Goal: Transaction & Acquisition: Purchase product/service

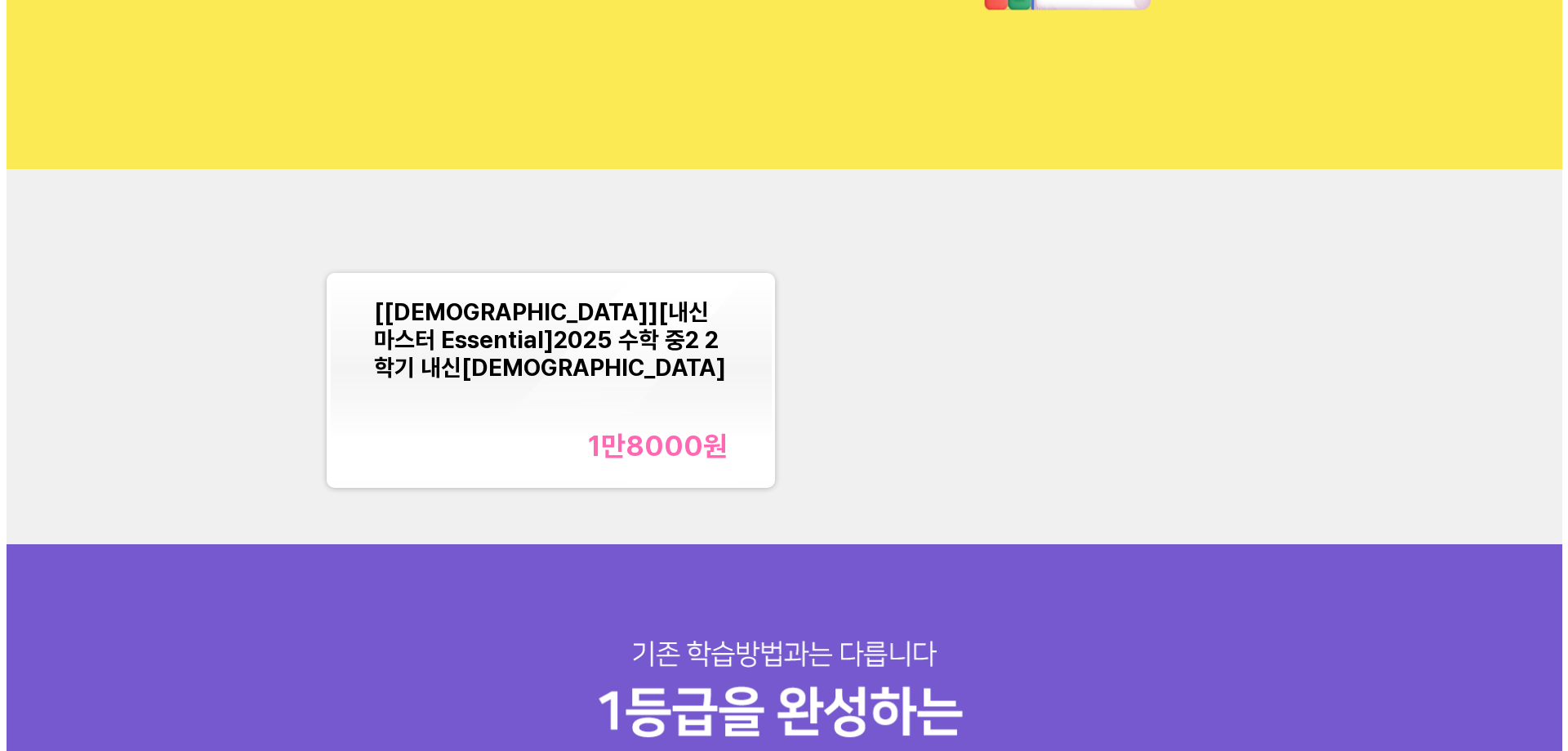
scroll to position [106, 0]
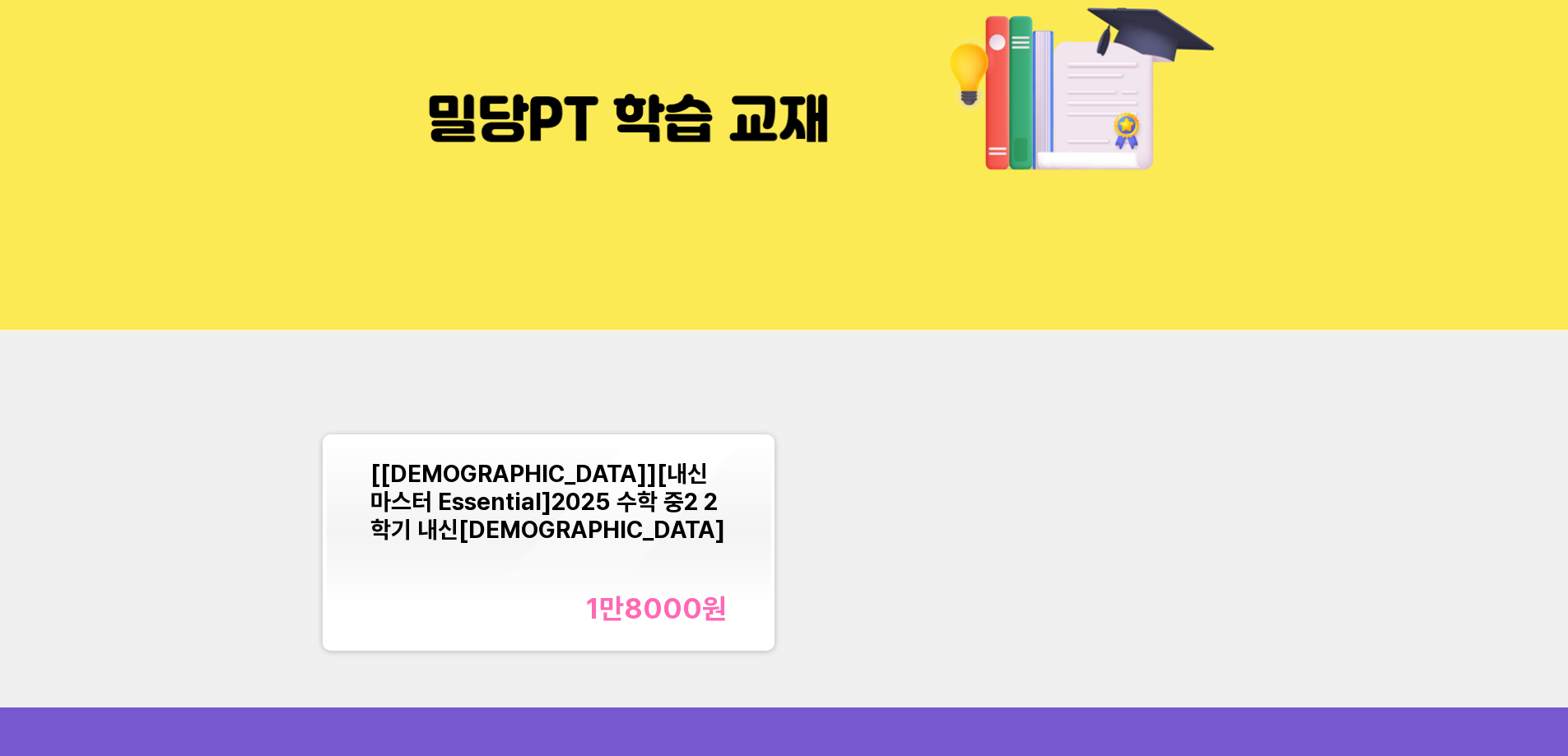
click at [547, 522] on div "[교재][내신마스터 Essential]2025 수학 중2 2학기 내신교재 1만8000 원" at bounding box center [548, 543] width 356 height 167
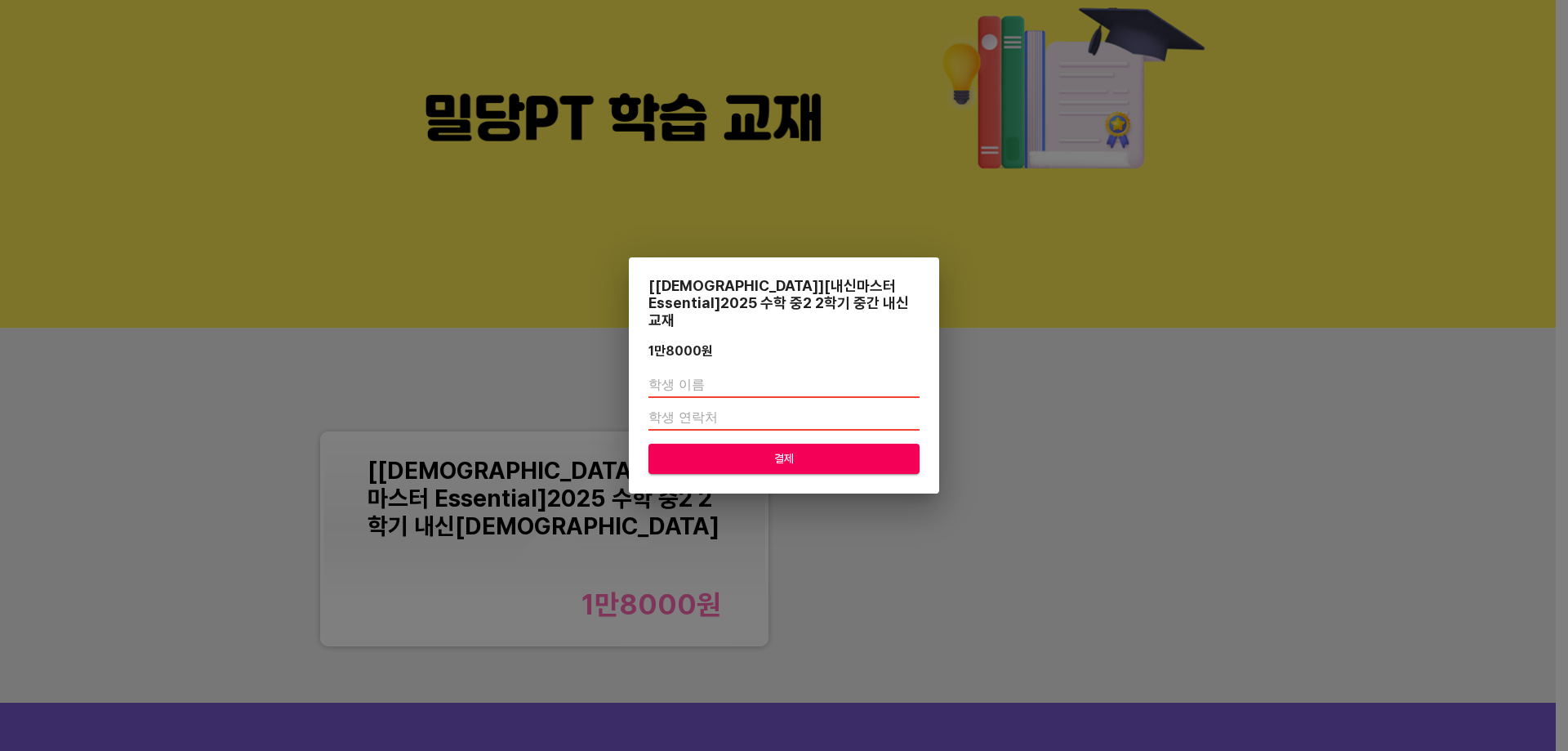
click at [792, 373] on input "text" at bounding box center [784, 384] width 272 height 26
type input "변지민"
type input "-1"
click at [914, 411] on input "-1" at bounding box center [784, 417] width 272 height 26
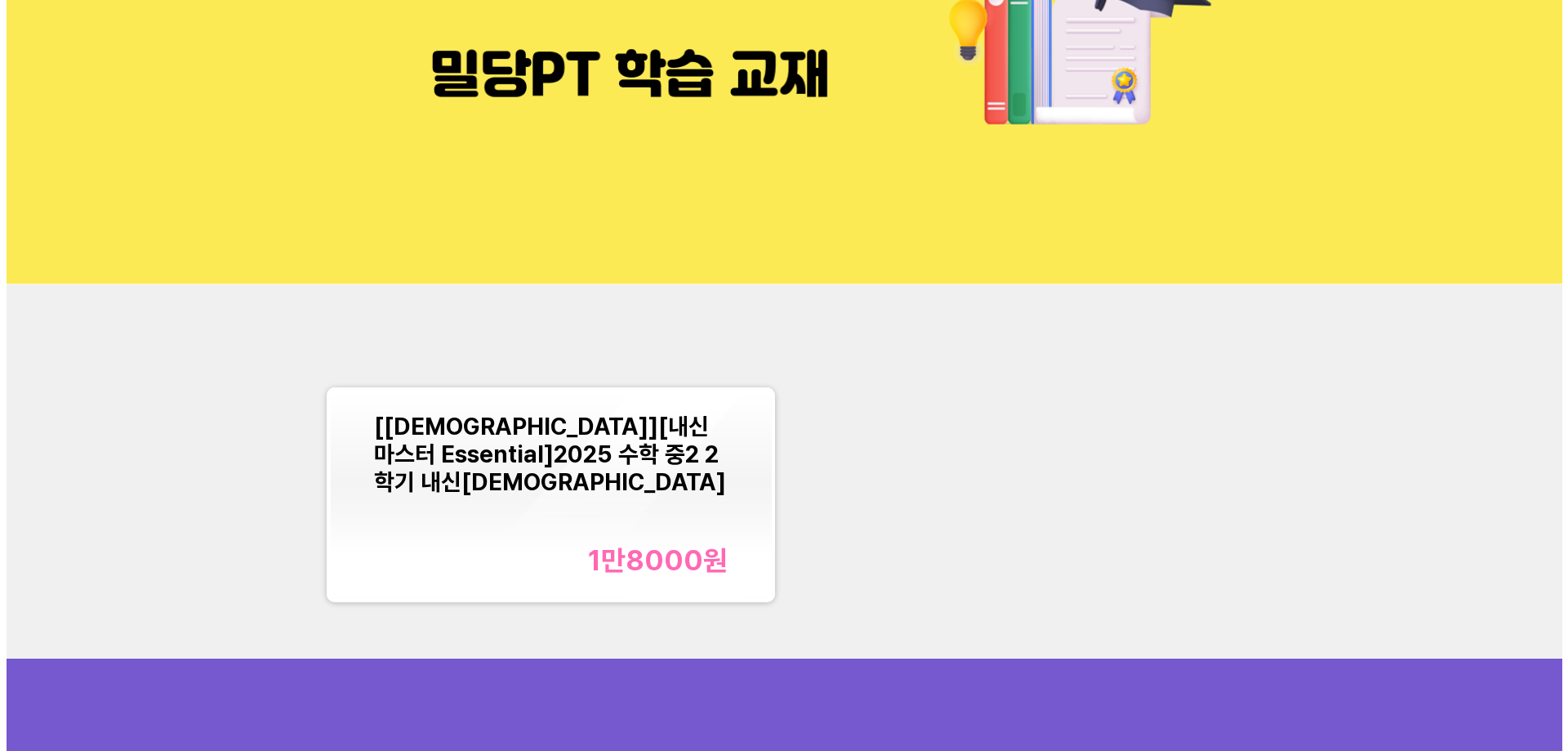
scroll to position [246, 0]
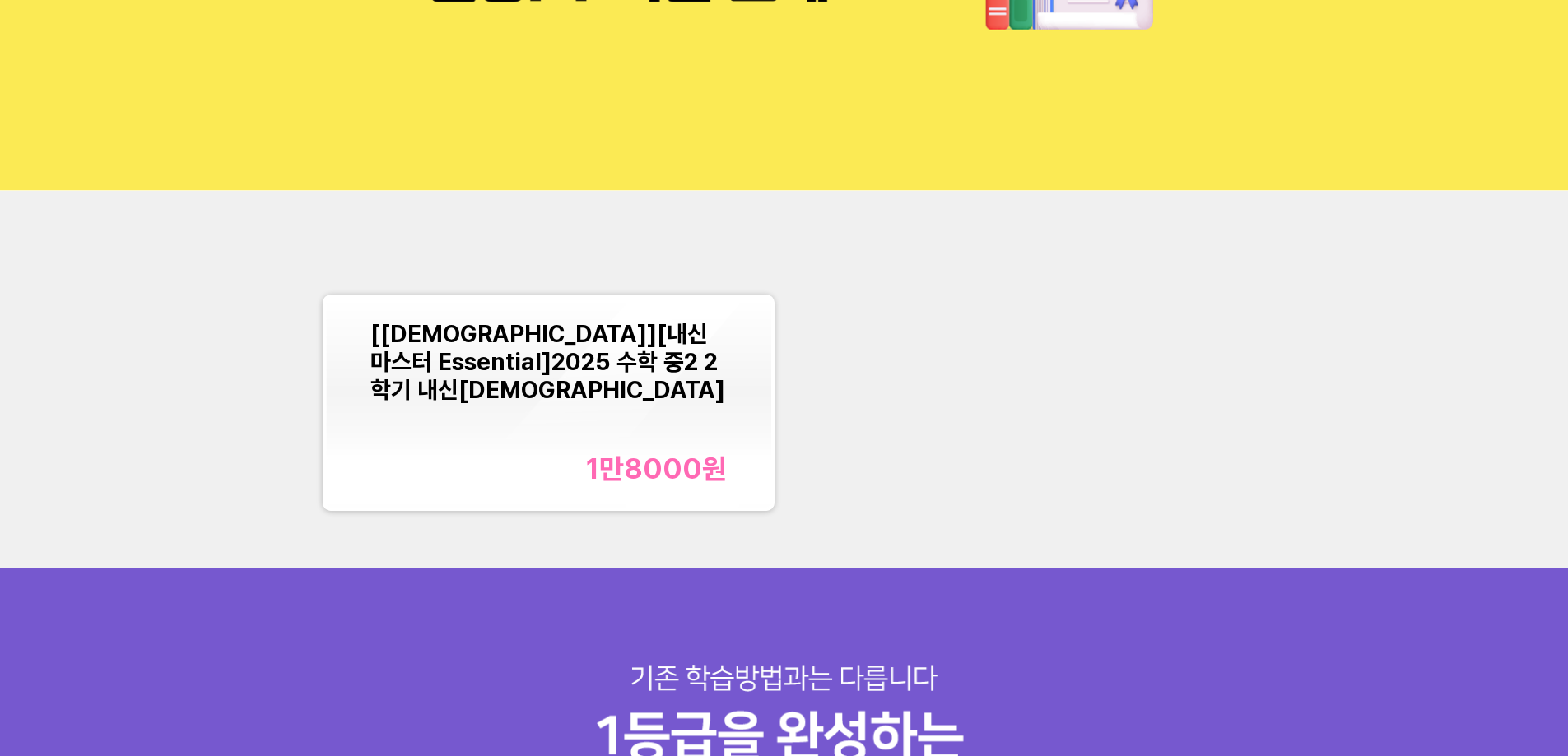
click at [654, 472] on font "1만8000" at bounding box center [644, 468] width 116 height 33
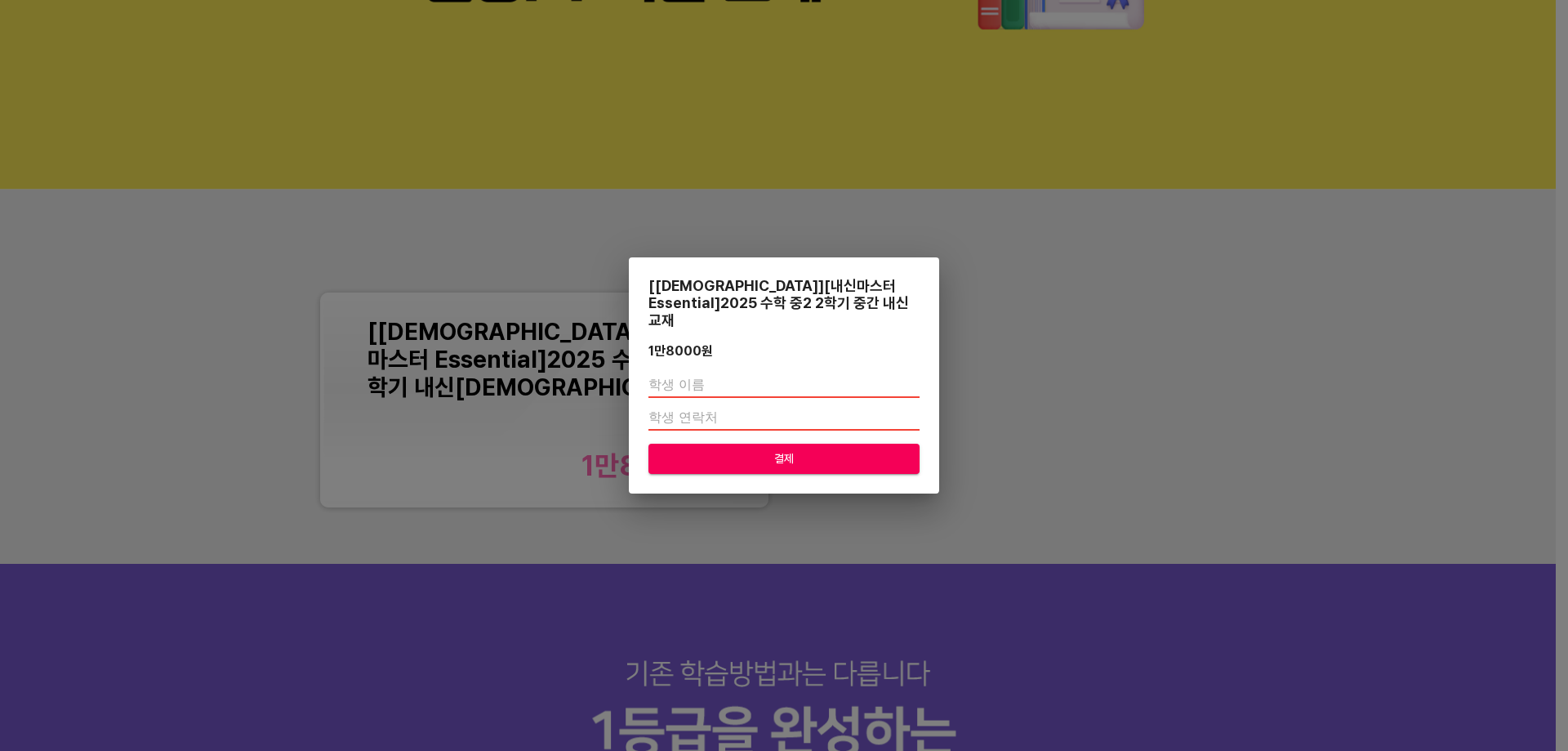
click at [788, 376] on input "text" at bounding box center [784, 384] width 272 height 26
type input "변지민"
type input "010"
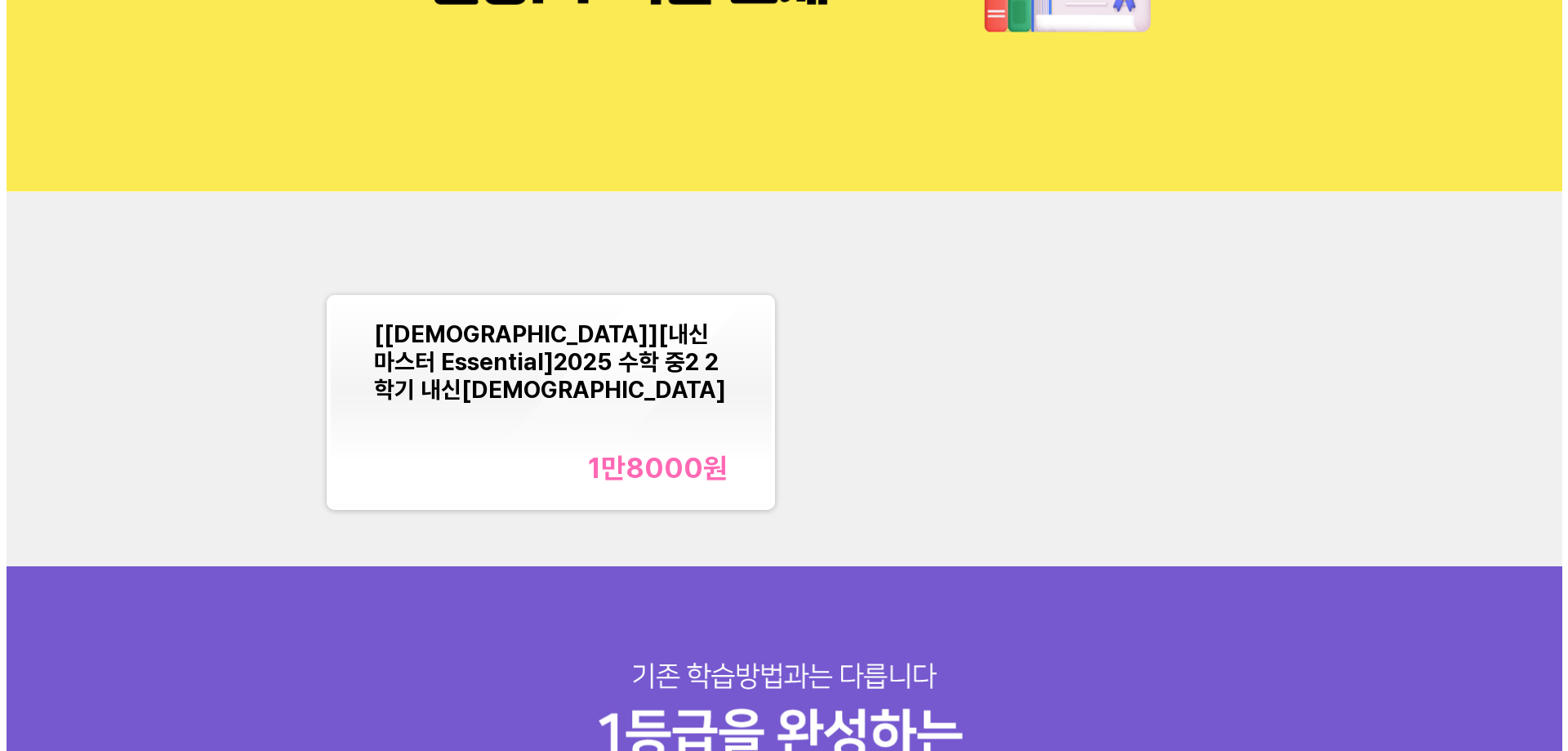
scroll to position [246, 0]
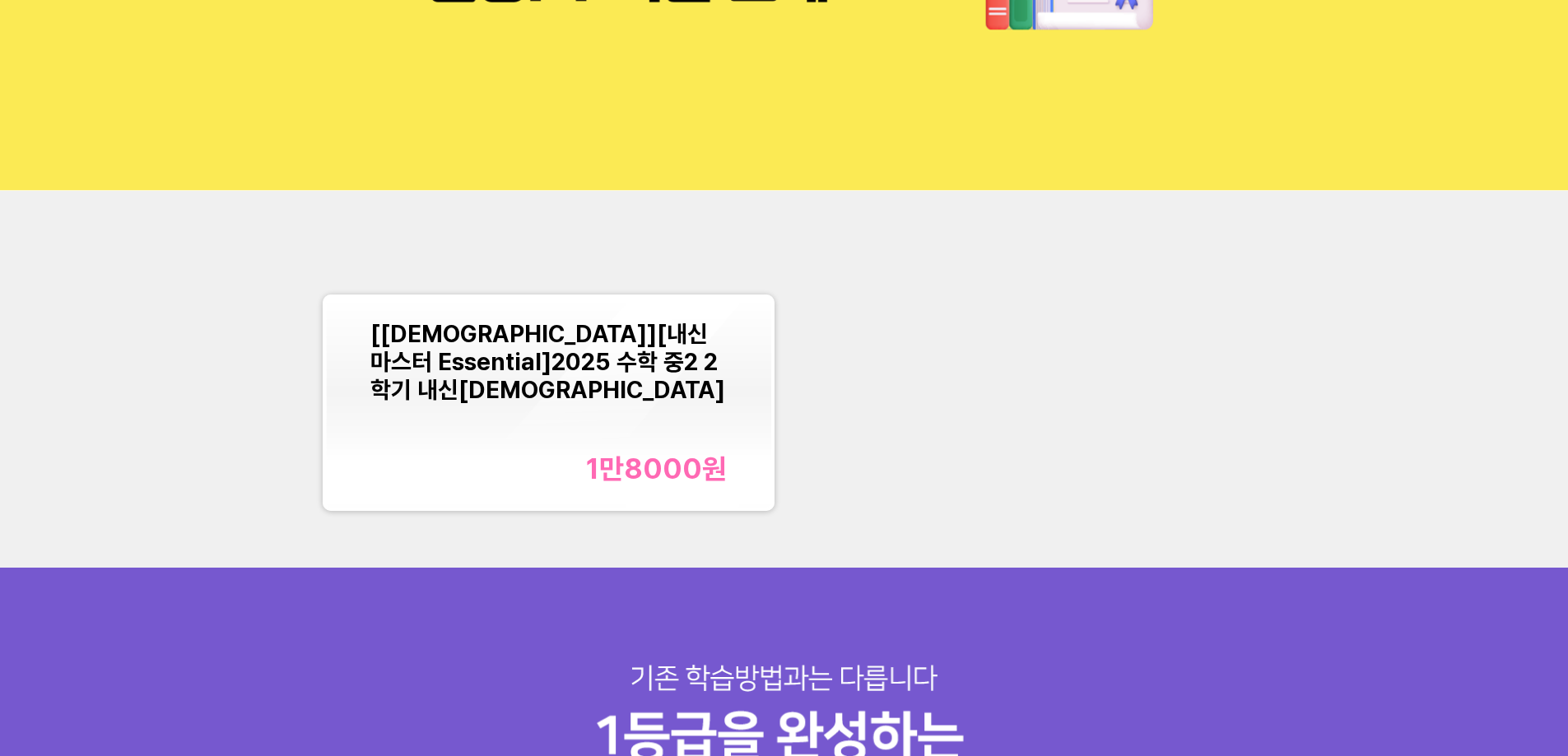
click at [638, 450] on div "[교재][내신마스터 Essential]2025 수학 중2 2학기 내신교재 1만8000 원" at bounding box center [548, 403] width 356 height 167
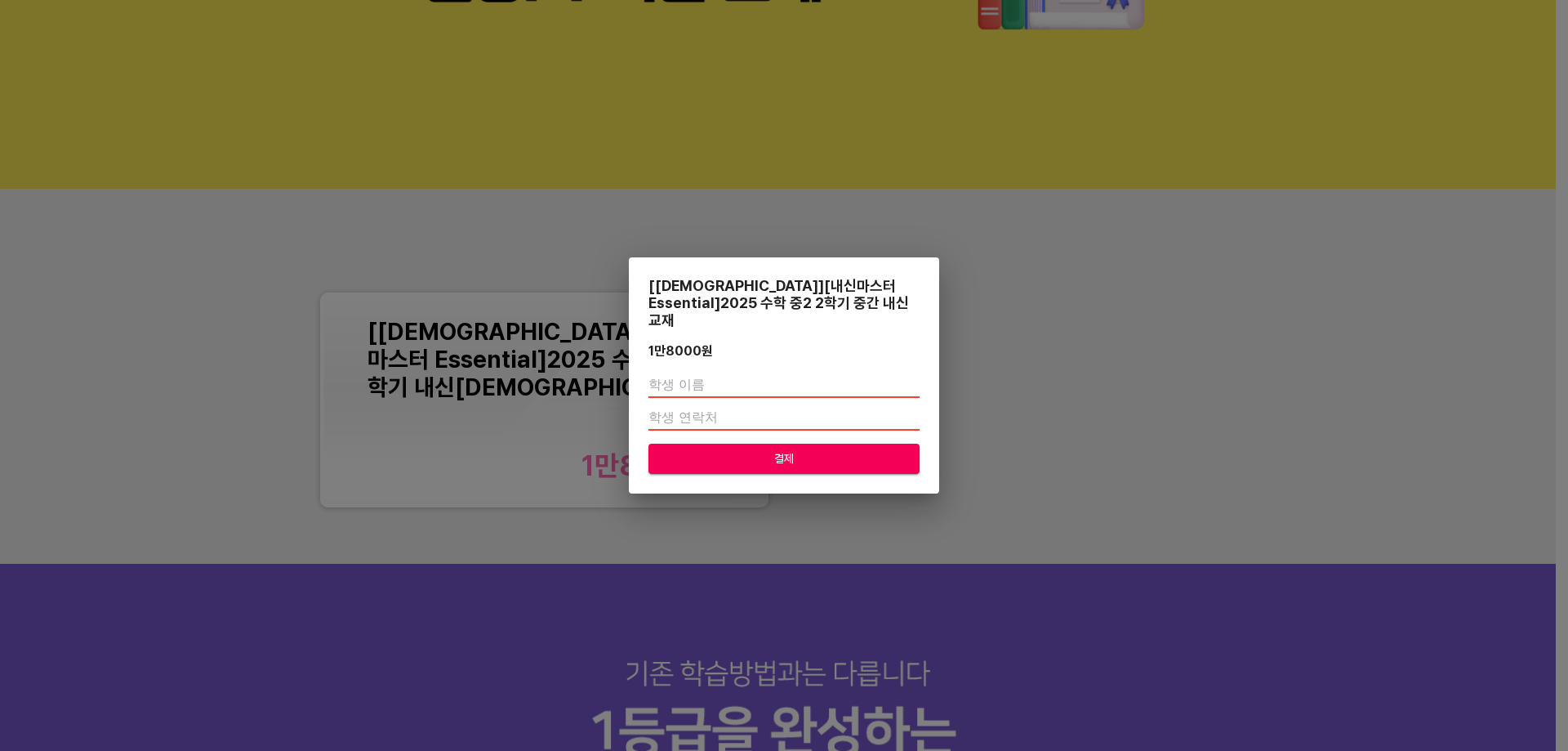
click at [816, 449] on span "결제" at bounding box center [784, 459] width 245 height 21
click at [826, 377] on input "text" at bounding box center [784, 384] width 272 height 26
type input "변지민"
type input "010"
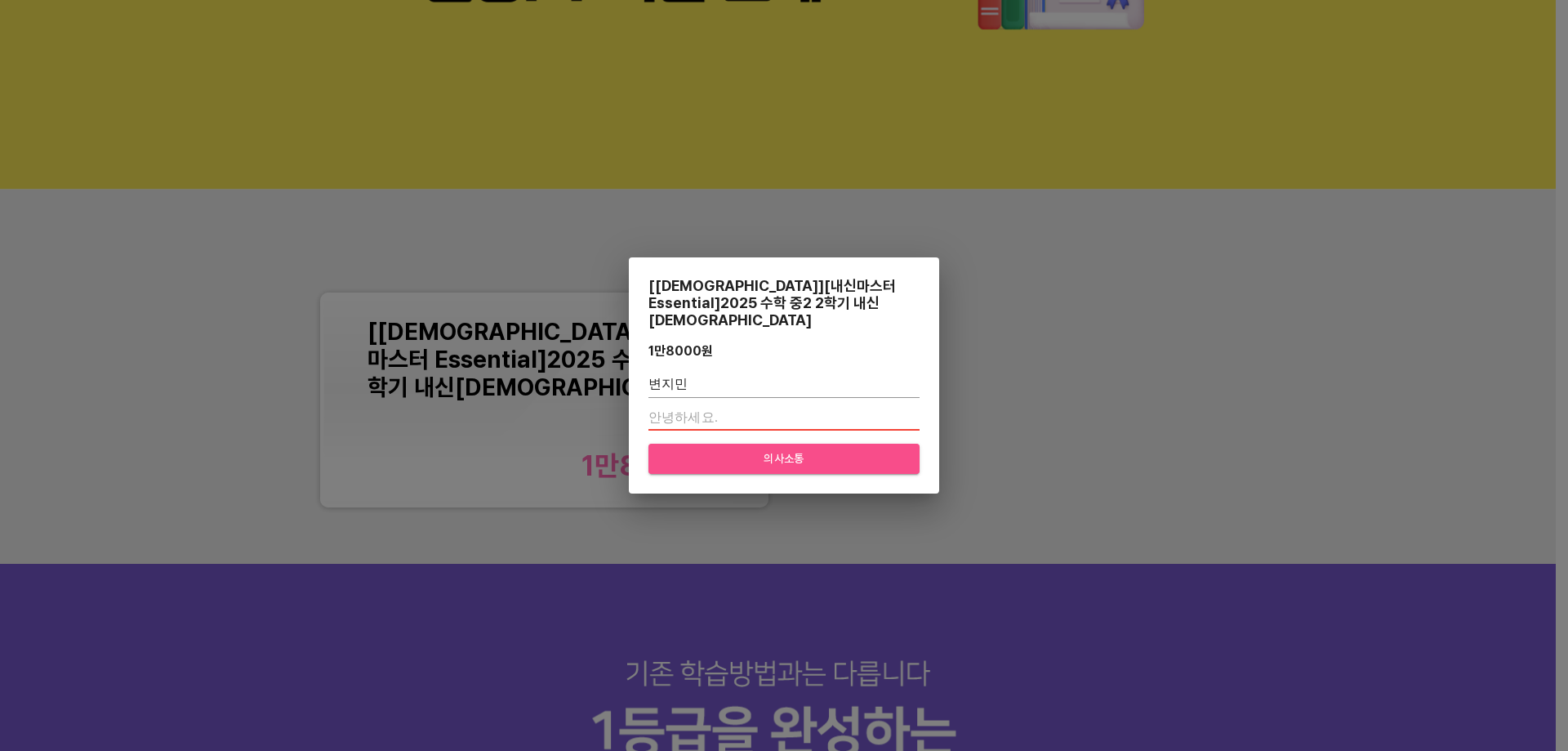
click at [793, 451] on font "의사소통" at bounding box center [783, 458] width 40 height 13
drag, startPoint x: 776, startPoint y: 407, endPoint x: 516, endPoint y: 397, distance: 260.2
click at [518, 397] on div "[교재][내신마스터 Essential]2025 수학 중2 2학기 내신교재 1만8000 원 변지민 의사소통" at bounding box center [784, 375] width 1568 height 751
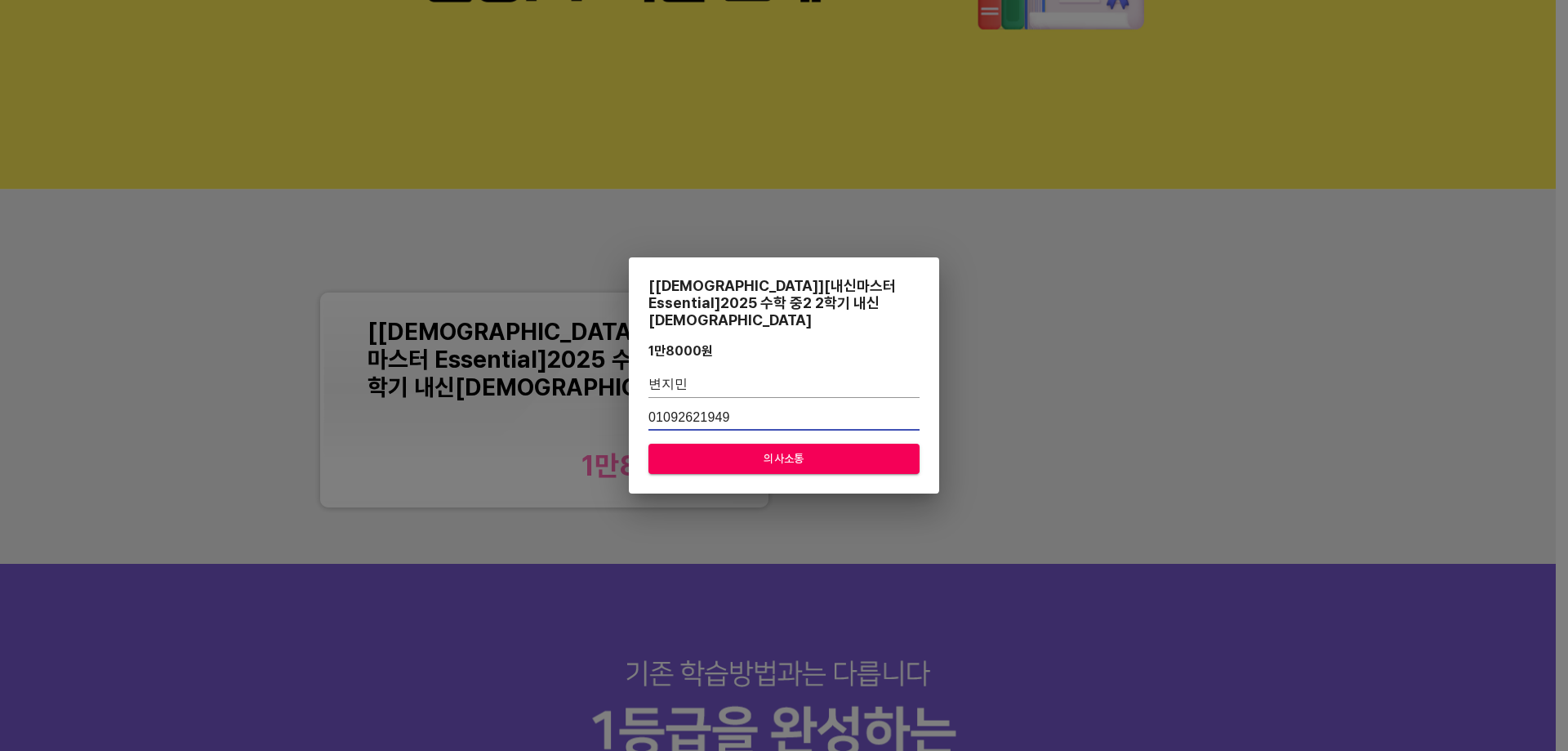
type input "01092621949"
drag, startPoint x: 780, startPoint y: 451, endPoint x: 971, endPoint y: 431, distance: 192.0
click at [781, 451] on font "의사소통" at bounding box center [783, 458] width 40 height 13
